Goal: Task Accomplishment & Management: Use online tool/utility

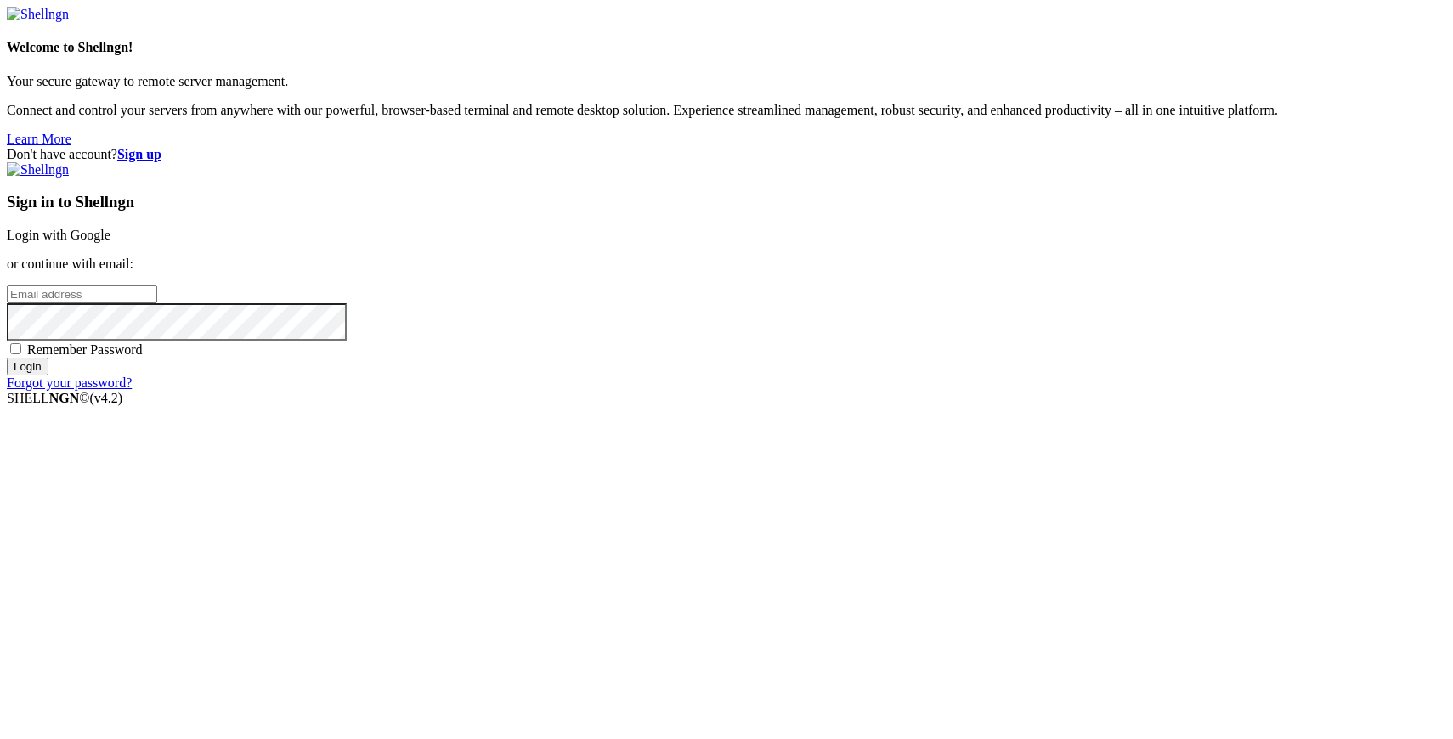
type input "[PERSON_NAME][EMAIL_ADDRESS][DOMAIN_NAME]"
click at [48, 376] on input "Login" at bounding box center [28, 367] width 42 height 18
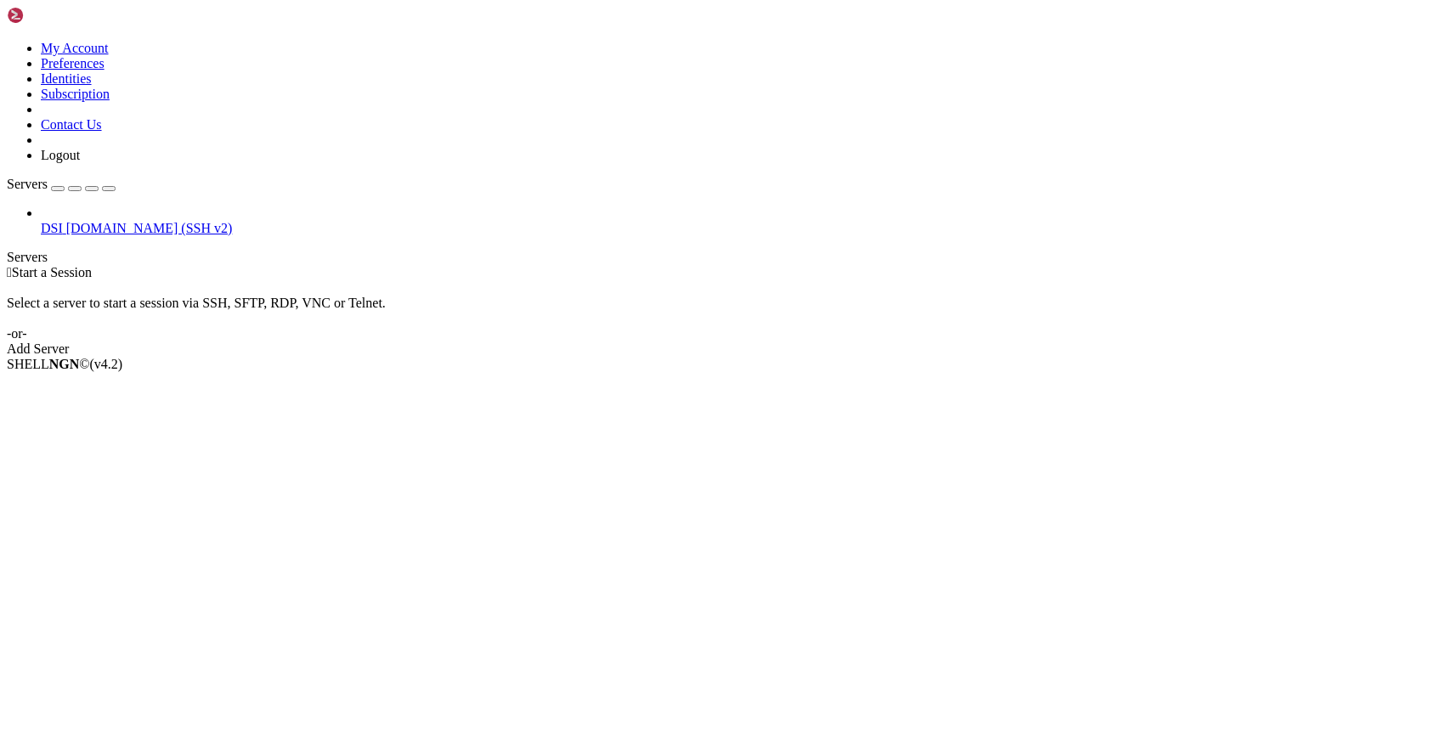
click at [107, 221] on span "[DOMAIN_NAME] (SSH v2)" at bounding box center [149, 228] width 167 height 14
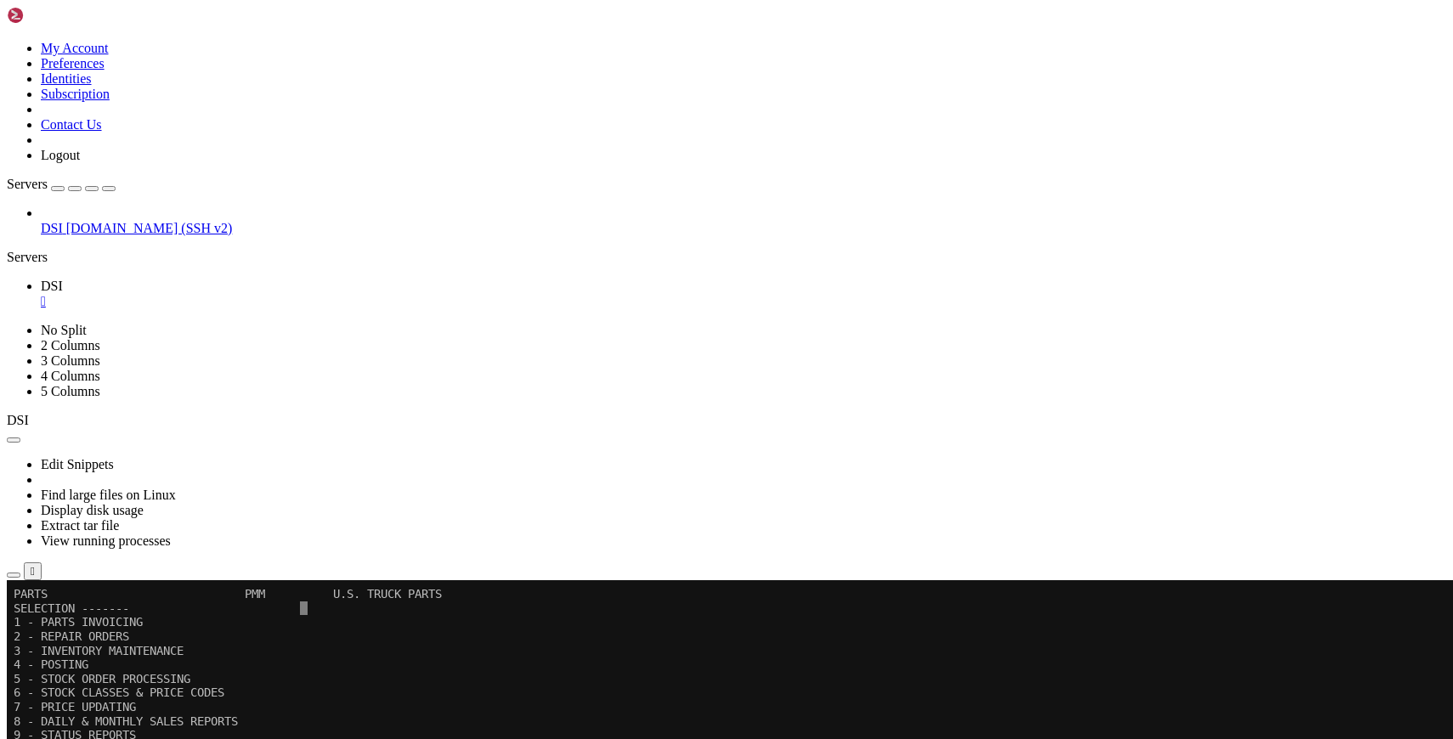
click at [109, 189] on icon "button" at bounding box center [109, 189] width 0 height 0
click at [563, 738] on x-row "9 - STATUS REPORTS" at bounding box center [720, 735] width 1412 height 14
